Goal: Task Accomplishment & Management: Use online tool/utility

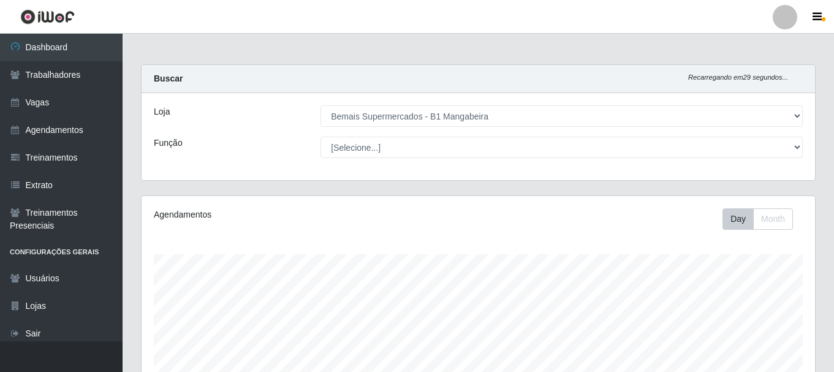
select select "403"
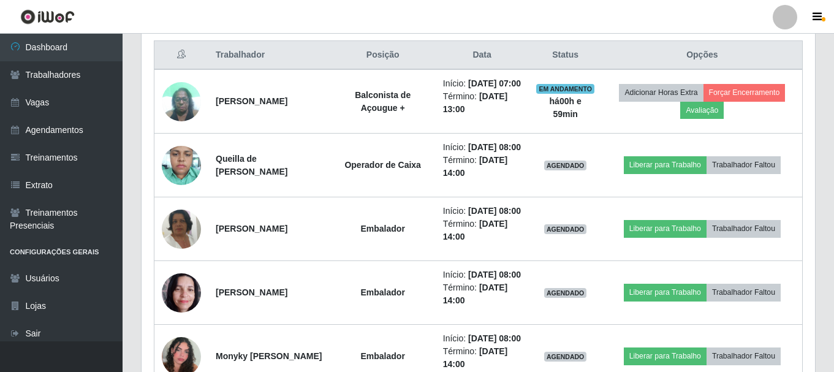
scroll to position [469, 0]
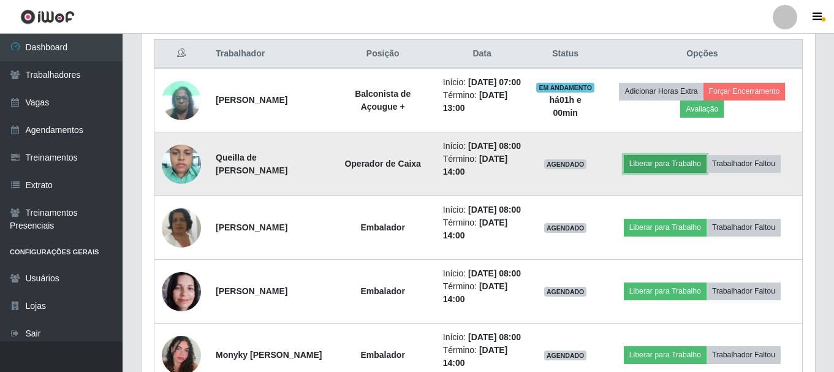
click at [650, 172] on button "Liberar para Trabalho" at bounding box center [665, 163] width 83 height 17
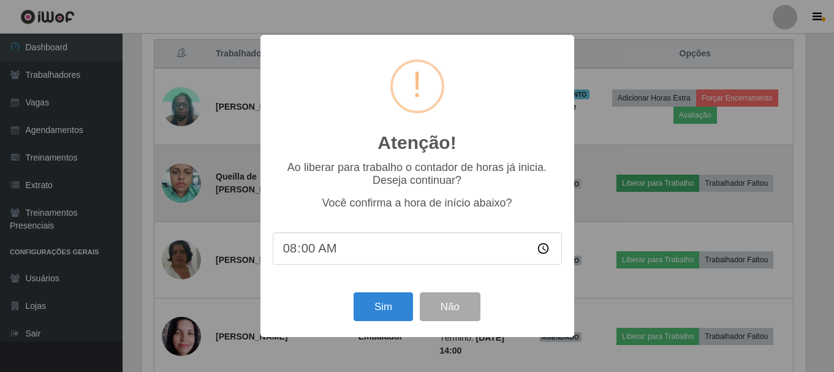
scroll to position [254, 667]
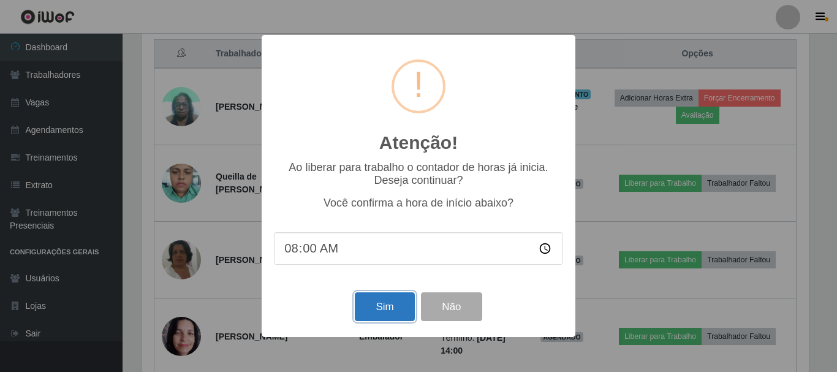
click at [385, 298] on button "Sim" at bounding box center [384, 306] width 59 height 29
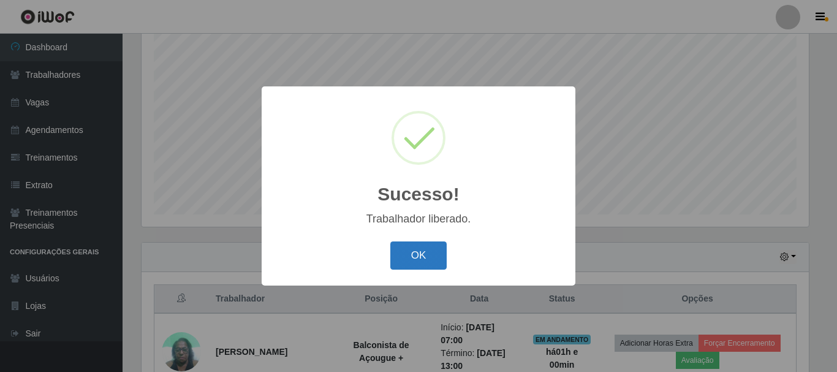
click at [410, 252] on button "OK" at bounding box center [418, 255] width 57 height 29
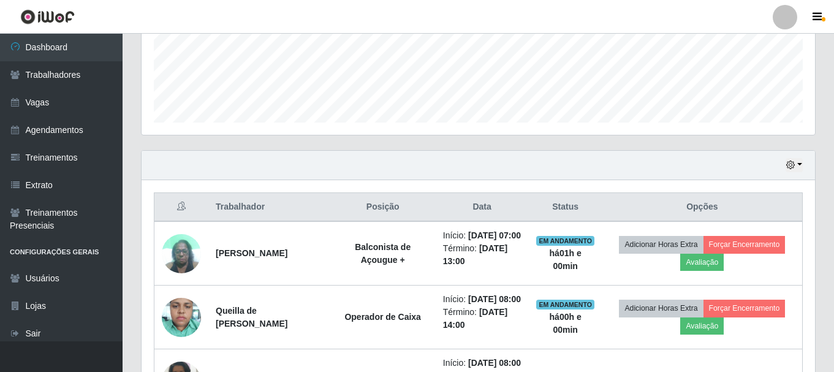
scroll to position [469, 0]
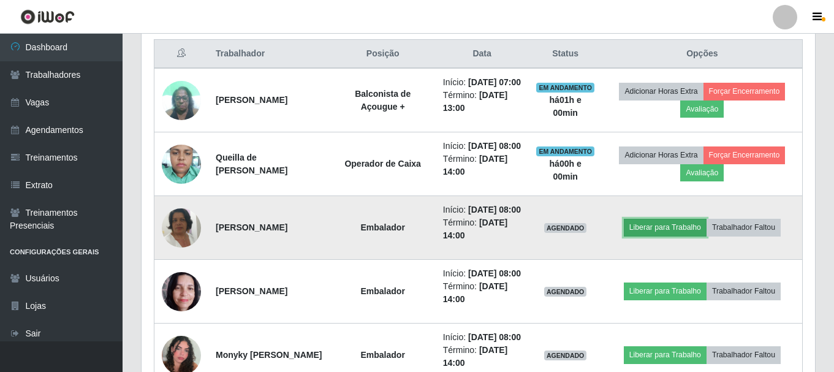
click at [673, 236] on button "Liberar para Trabalho" at bounding box center [665, 227] width 83 height 17
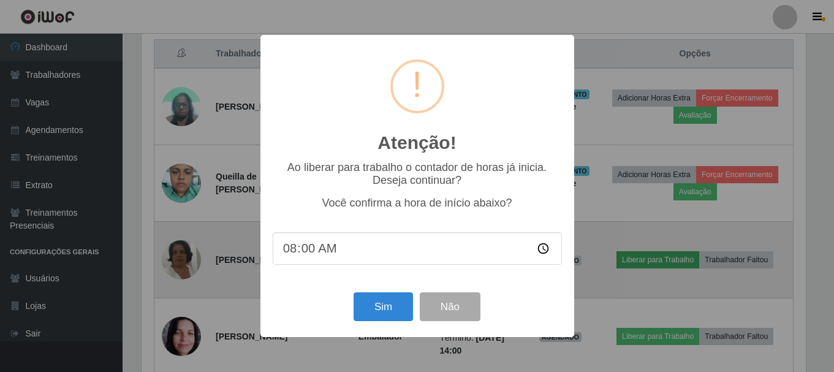
scroll to position [254, 667]
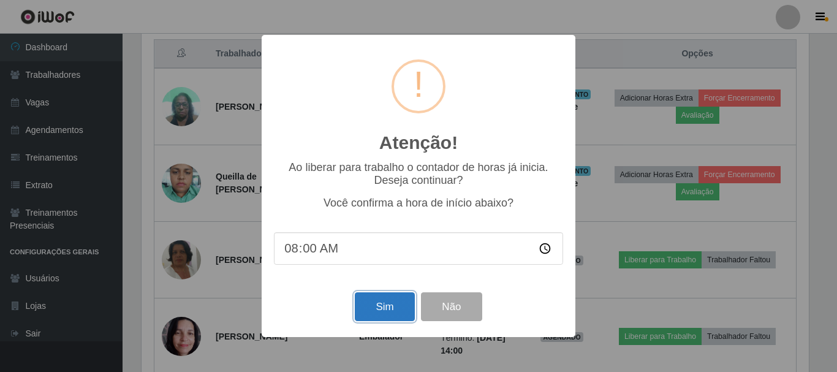
click at [402, 305] on button "Sim" at bounding box center [384, 306] width 59 height 29
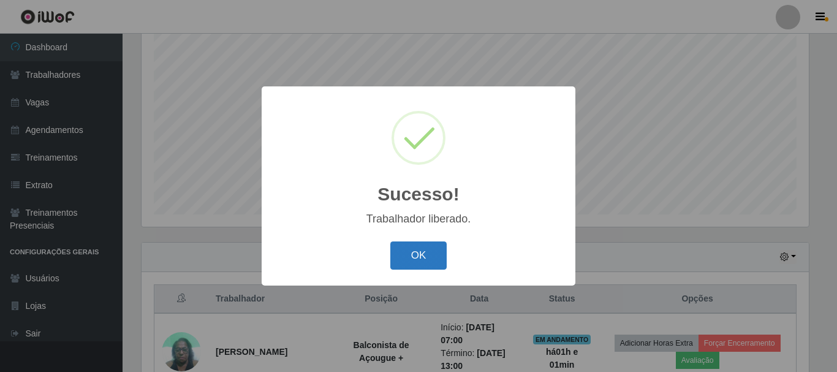
click at [415, 266] on button "OK" at bounding box center [418, 255] width 57 height 29
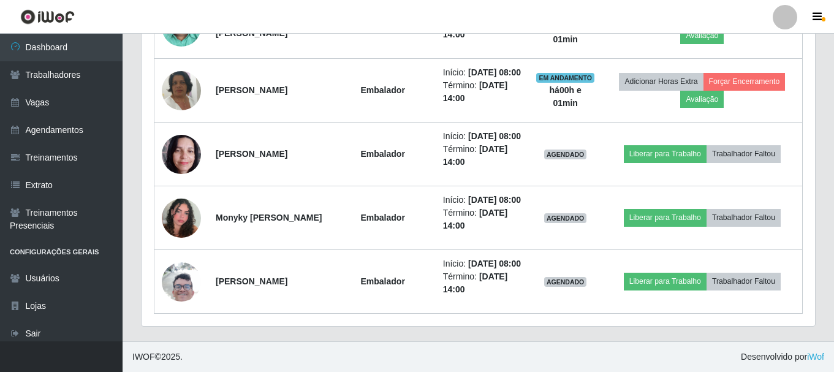
scroll to position [652, 0]
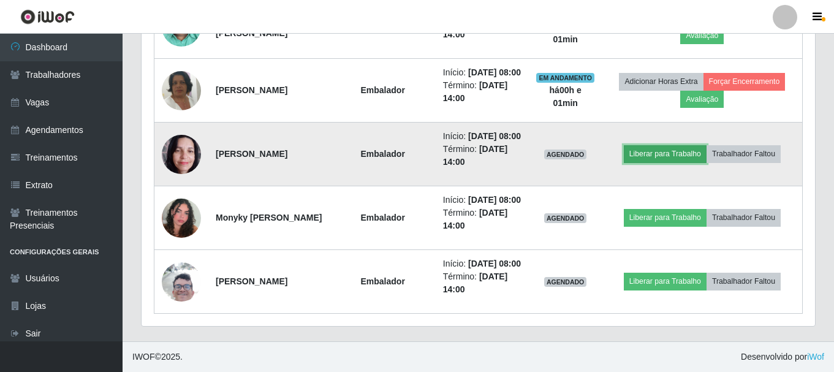
click at [677, 146] on button "Liberar para Trabalho" at bounding box center [665, 153] width 83 height 17
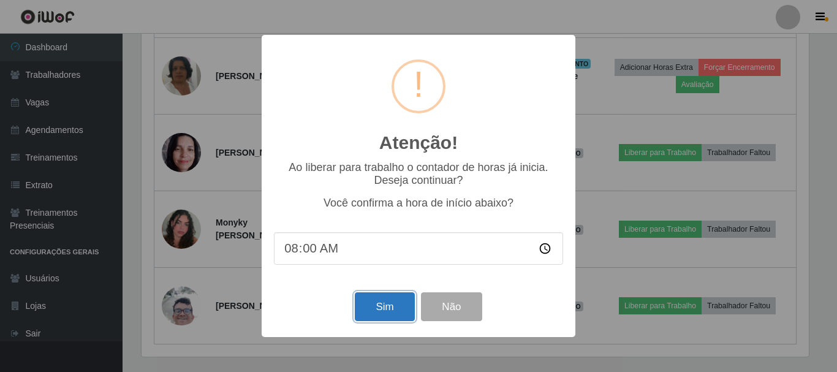
click at [393, 315] on button "Sim" at bounding box center [384, 306] width 59 height 29
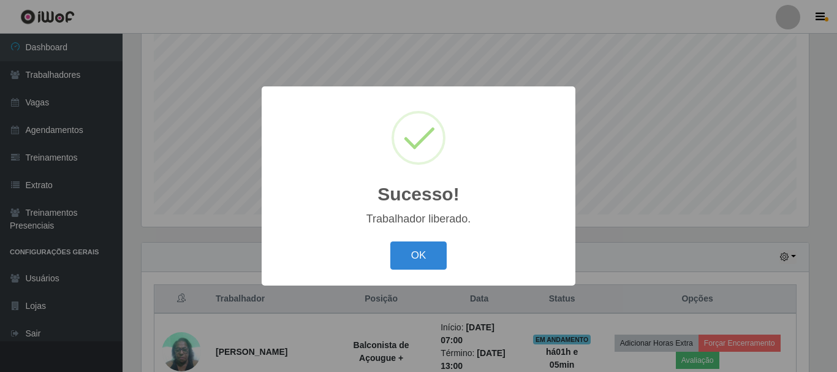
drag, startPoint x: 152, startPoint y: 292, endPoint x: 124, endPoint y: 285, distance: 29.0
click at [151, 292] on div "Sucesso! × Trabalhador liberado. OK Cancel" at bounding box center [418, 186] width 837 height 372
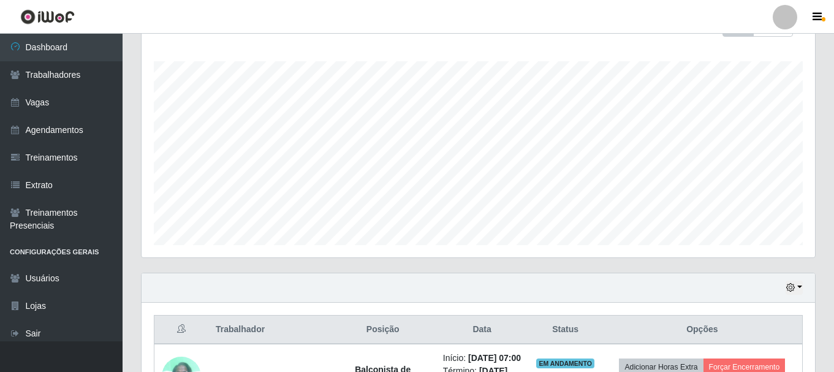
scroll to position [184, 0]
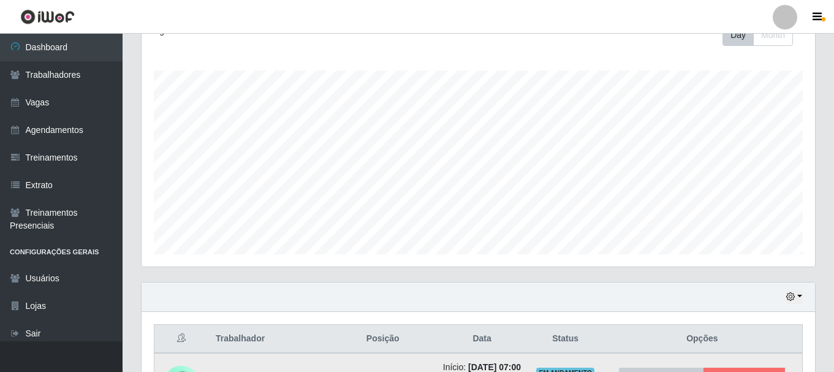
click at [295, 259] on div "Agendamentos Day Month 09/08 Agendamentos 30" at bounding box center [477, 139] width 673 height 254
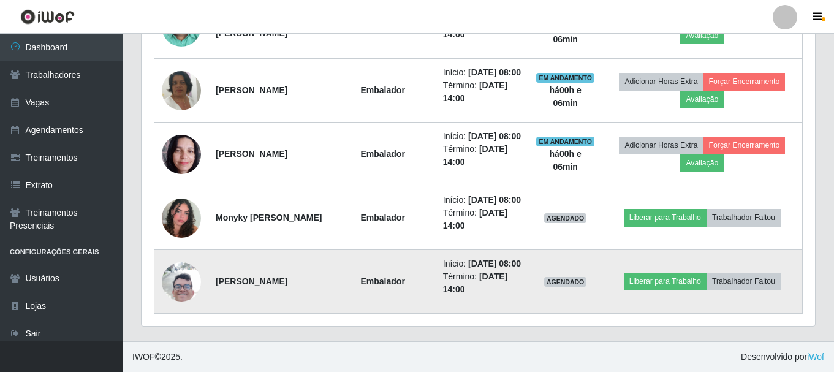
scroll to position [683, 0]
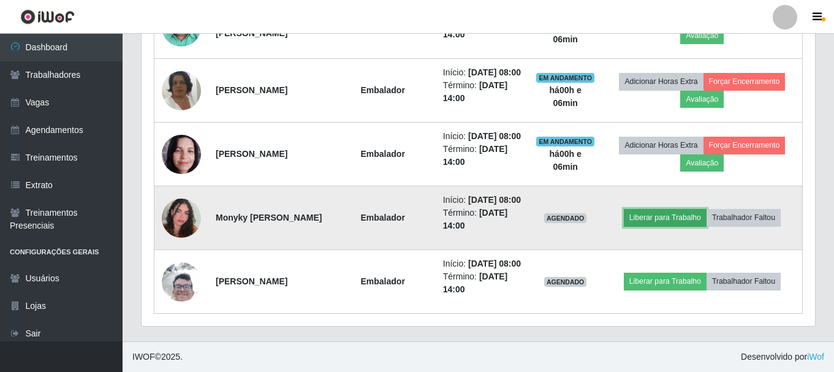
click at [668, 209] on button "Liberar para Trabalho" at bounding box center [665, 217] width 83 height 17
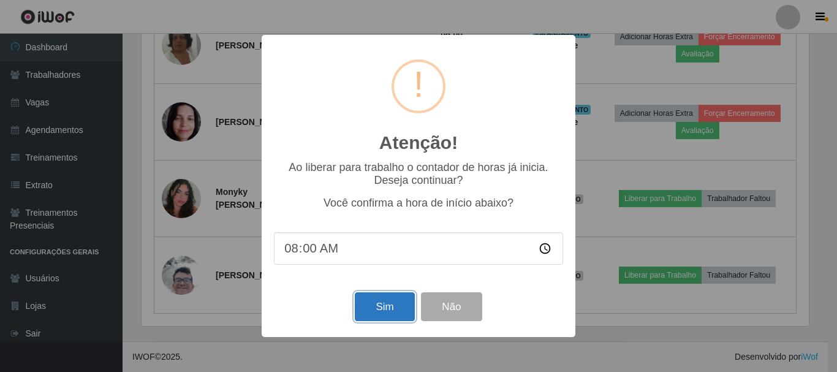
click at [399, 309] on button "Sim" at bounding box center [384, 306] width 59 height 29
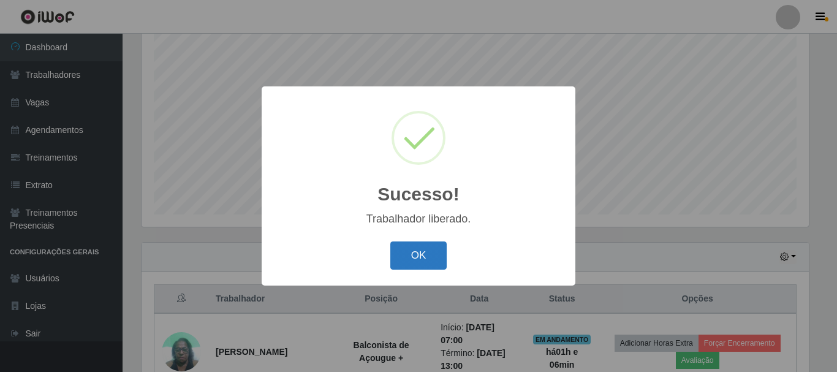
click at [436, 263] on button "OK" at bounding box center [418, 255] width 57 height 29
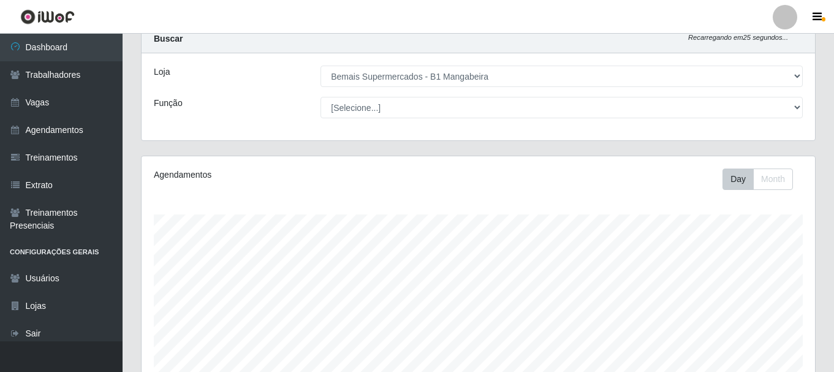
scroll to position [0, 0]
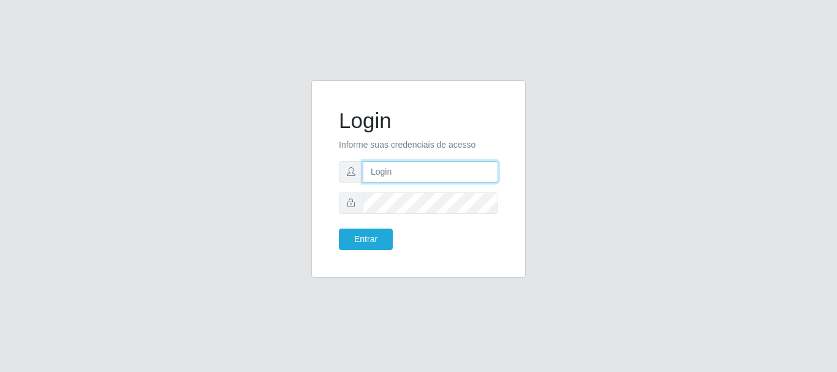
type input "caio@B1"
click at [354, 252] on div "Login Informe suas credenciais de acesso caio@B1 Entrar" at bounding box center [418, 179] width 184 height 167
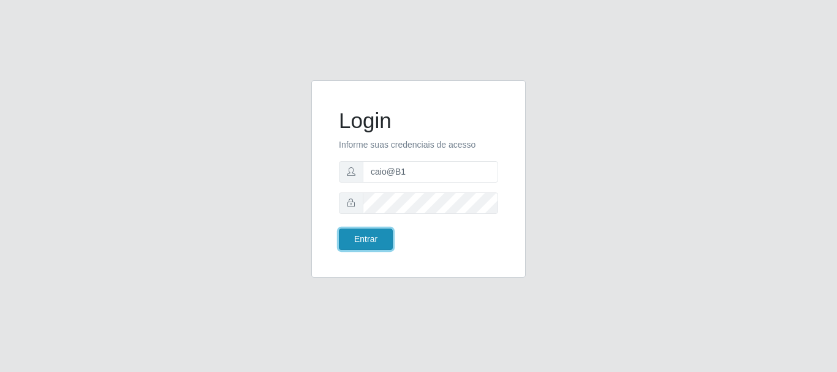
click at [384, 245] on button "Entrar" at bounding box center [366, 238] width 54 height 21
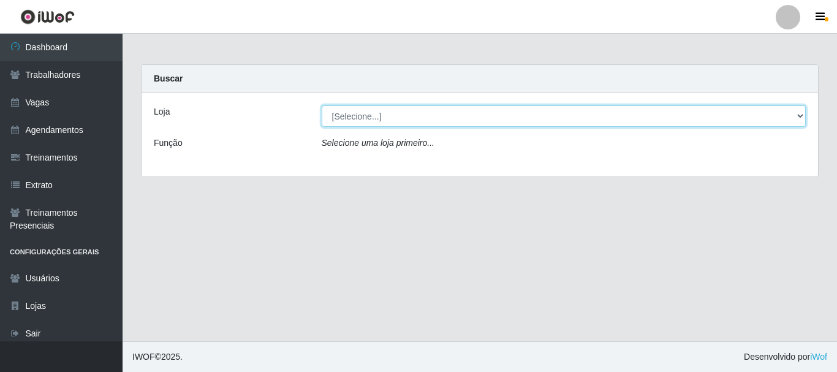
click at [804, 111] on select "[Selecione...] Bemais Supermercados - B1 Mangabeira" at bounding box center [564, 115] width 484 height 21
select select "403"
click at [322, 105] on select "[Selecione...] Bemais Supermercados - B1 Mangabeira" at bounding box center [564, 115] width 484 height 21
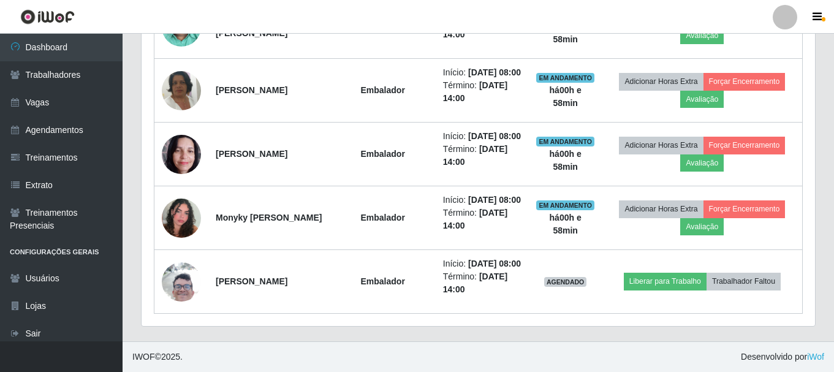
scroll to position [683, 0]
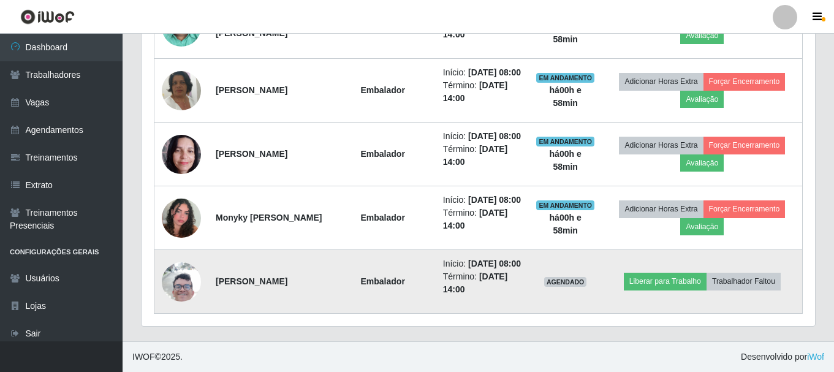
click at [192, 287] on img at bounding box center [181, 281] width 39 height 87
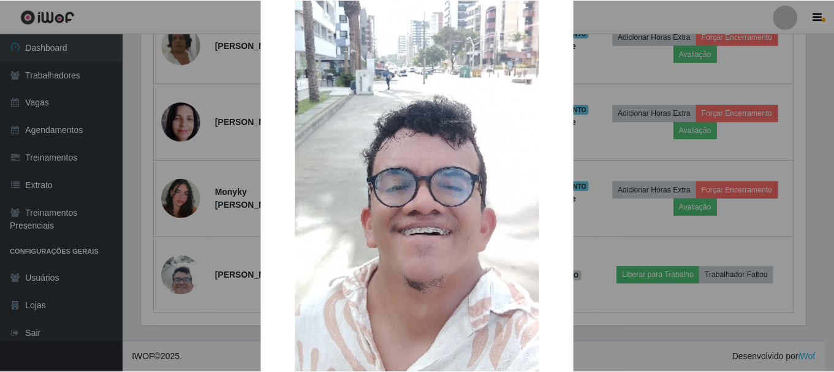
scroll to position [184, 0]
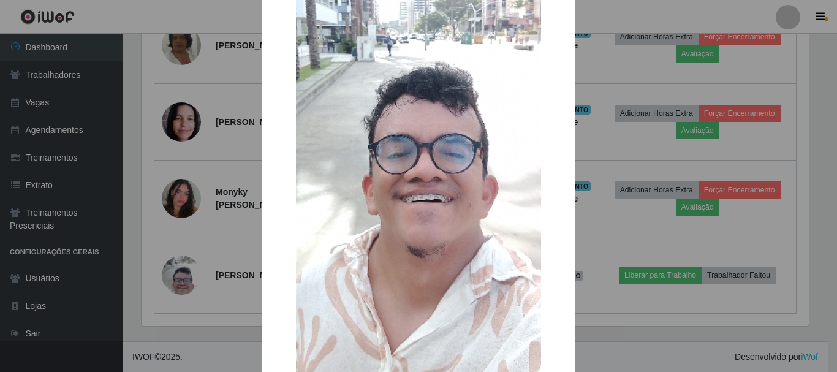
click at [703, 316] on div "× OK Cancel" at bounding box center [418, 186] width 837 height 372
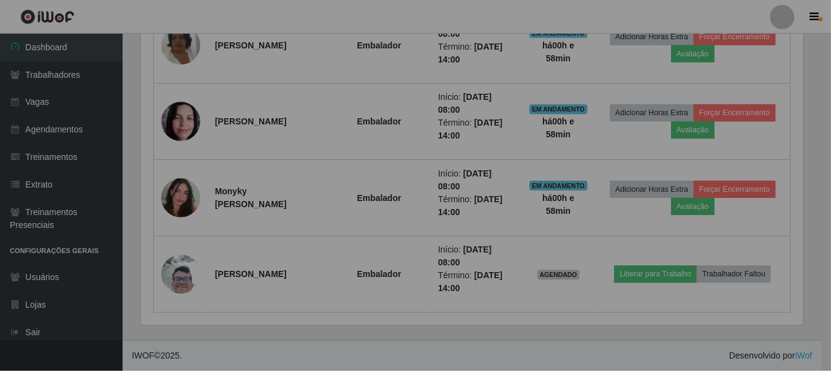
scroll to position [254, 673]
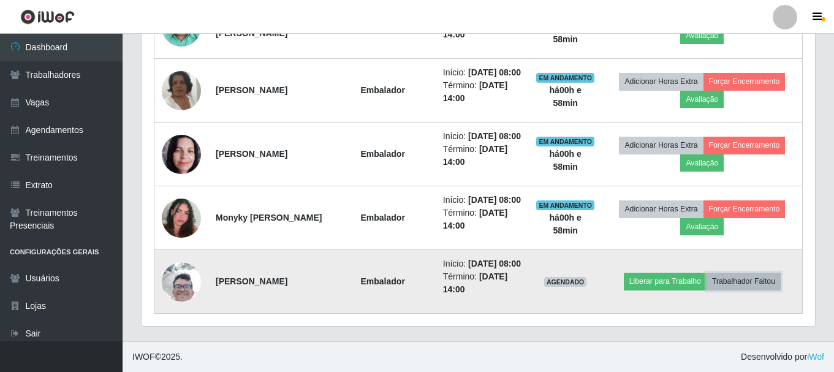
click at [770, 279] on button "Trabalhador Faltou" at bounding box center [743, 281] width 74 height 17
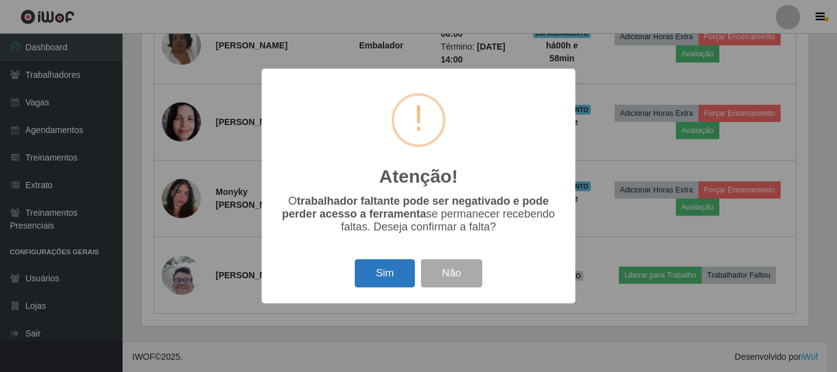
click at [406, 269] on button "Sim" at bounding box center [384, 273] width 59 height 29
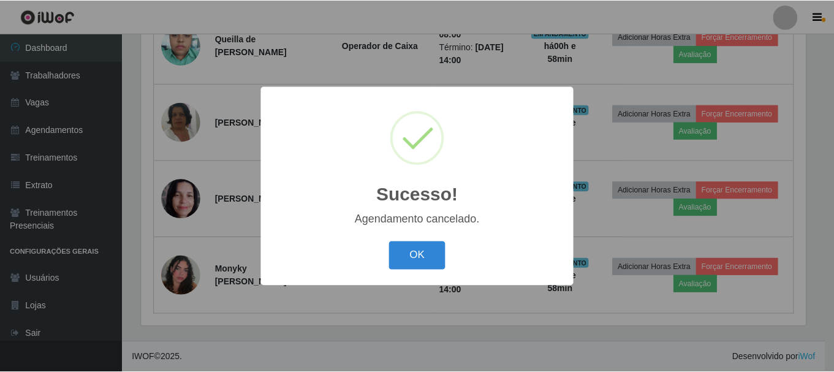
scroll to position [606, 0]
click at [406, 257] on button "OK" at bounding box center [418, 255] width 57 height 29
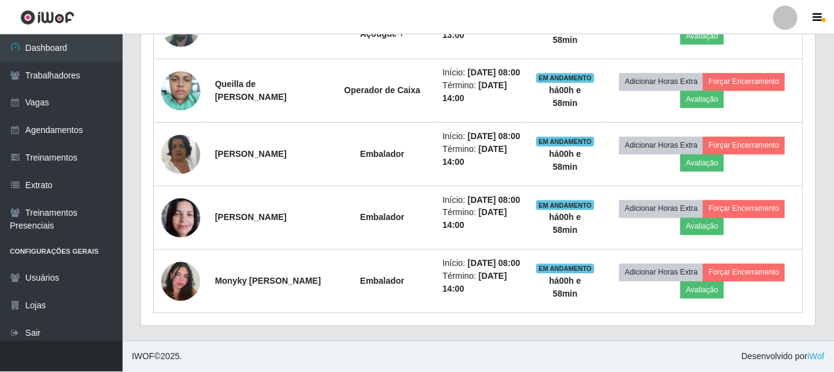
scroll to position [254, 673]
